Goal: Transaction & Acquisition: Purchase product/service

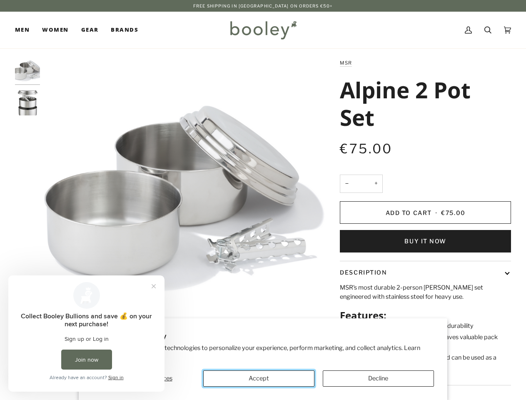
click at [259, 378] on button "Accept" at bounding box center [258, 378] width 111 height 16
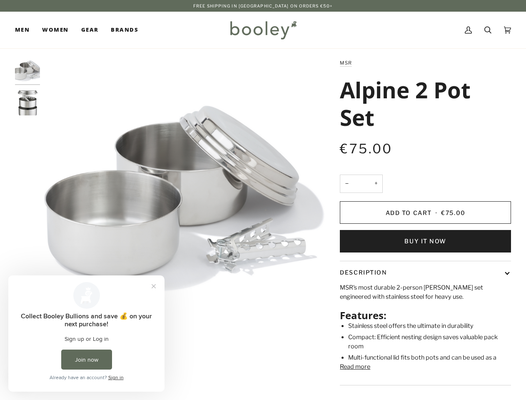
click at [378, 378] on div "MSR's most durable 2-person [PERSON_NAME] set engineered with stainless steel f…" at bounding box center [425, 333] width 171 height 101
click at [185, 199] on img "MSR Alpine 2 Pot Set - Booley Galway" at bounding box center [184, 198] width 281 height 281
click at [27, 71] on img "MSR Alpine 2 Pot Set - Booley Galway" at bounding box center [27, 70] width 25 height 25
click at [27, 103] on img "MSR Alpine 2 Pot Set - Booley Galway" at bounding box center [27, 102] width 25 height 25
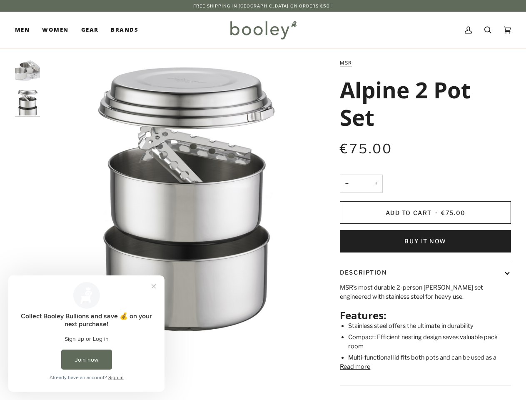
click at [347, 184] on button "−" at bounding box center [346, 184] width 13 height 19
click at [376, 184] on button "+" at bounding box center [375, 184] width 13 height 19
type input "*"
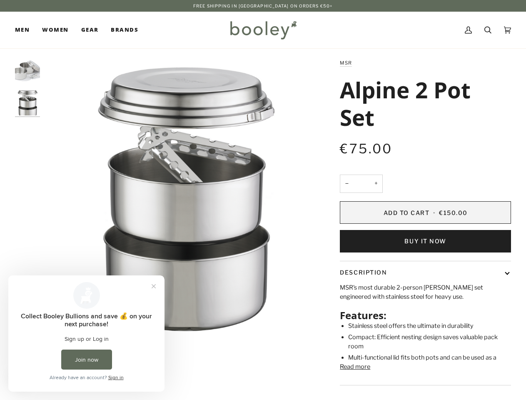
click at [425, 212] on span "Add to Cart" at bounding box center [407, 212] width 46 height 7
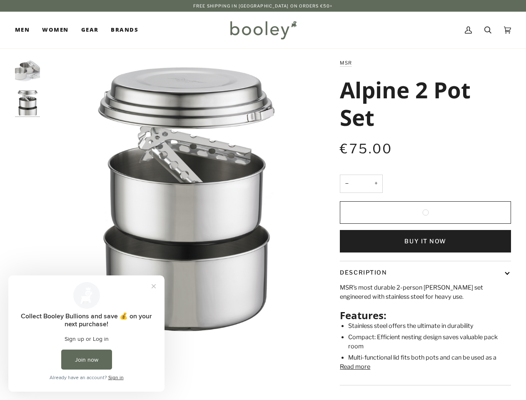
click at [425, 241] on button "Buy it now" at bounding box center [425, 241] width 171 height 22
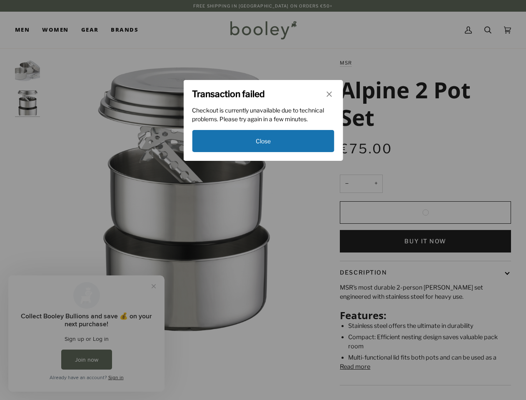
click at [425, 272] on div "Transaction failed Checkout is currently unavailable due to technical problems.…" at bounding box center [263, 200] width 526 height 400
